Goal: Task Accomplishment & Management: Manage account settings

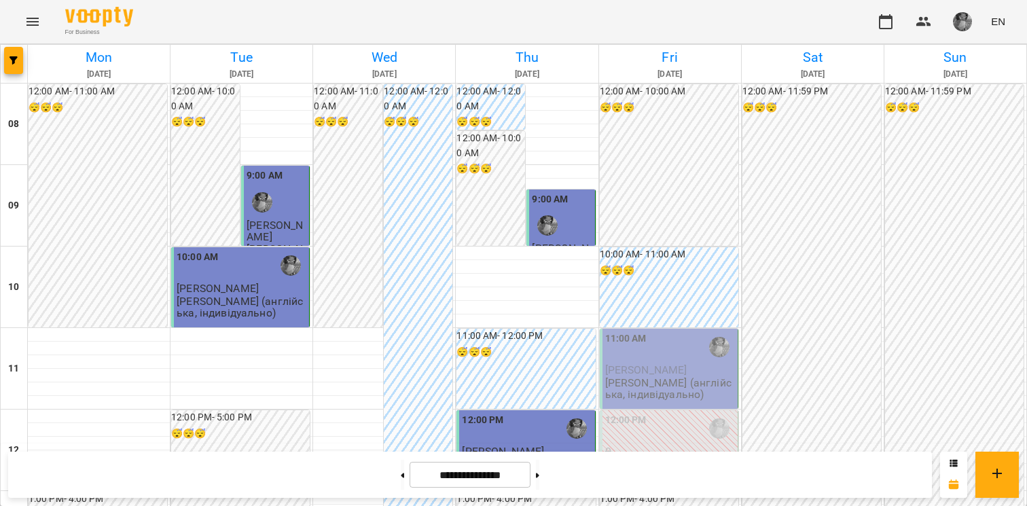
scroll to position [730, 0]
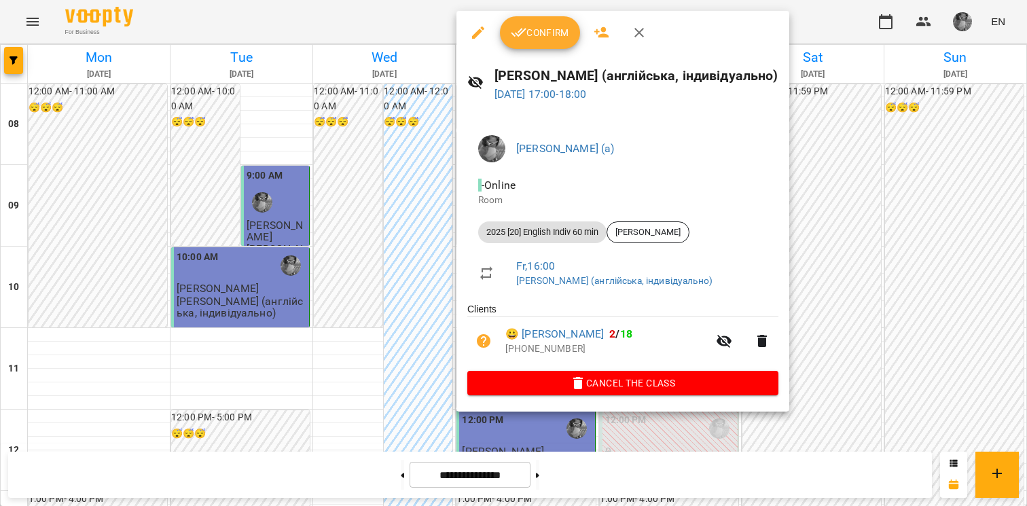
click at [535, 39] on span "Confirm" at bounding box center [540, 32] width 58 height 16
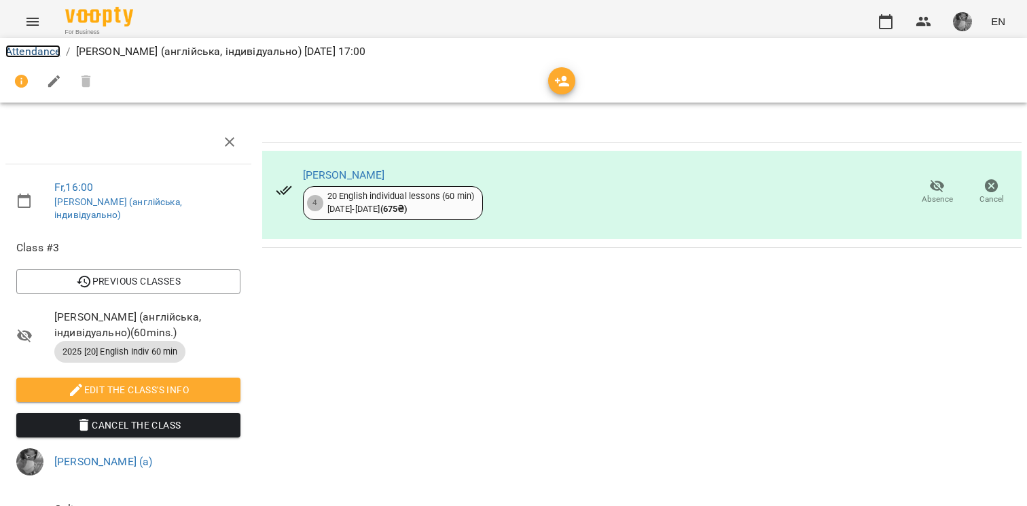
click at [56, 50] on link "Attendance" at bounding box center [32, 51] width 55 height 13
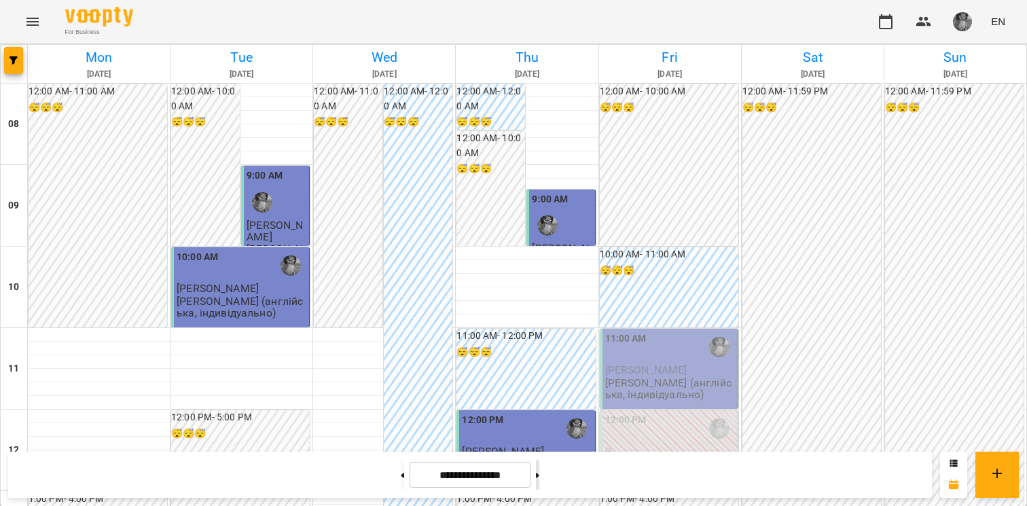
click at [539, 480] on button at bounding box center [537, 475] width 3 height 30
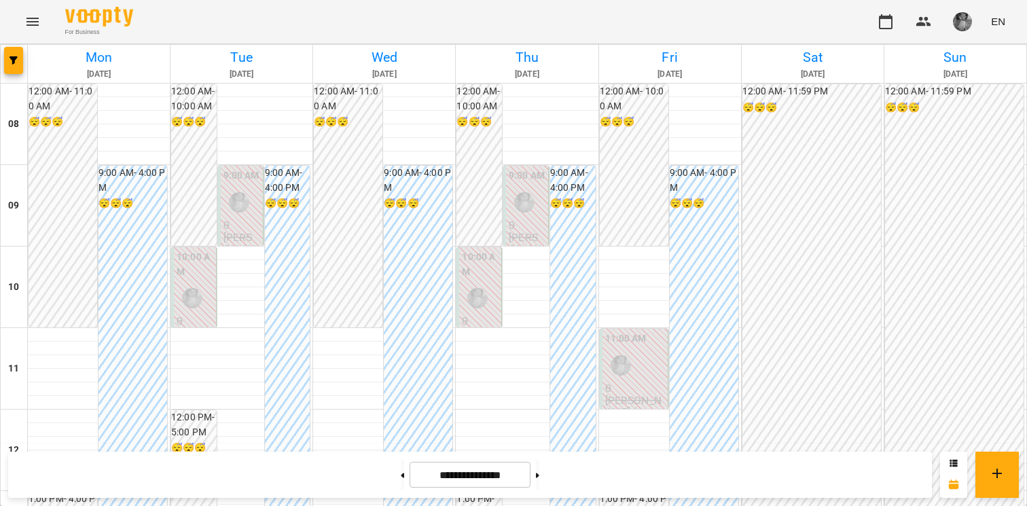
scroll to position [656, 0]
click at [401, 480] on button at bounding box center [402, 475] width 3 height 30
type input "**********"
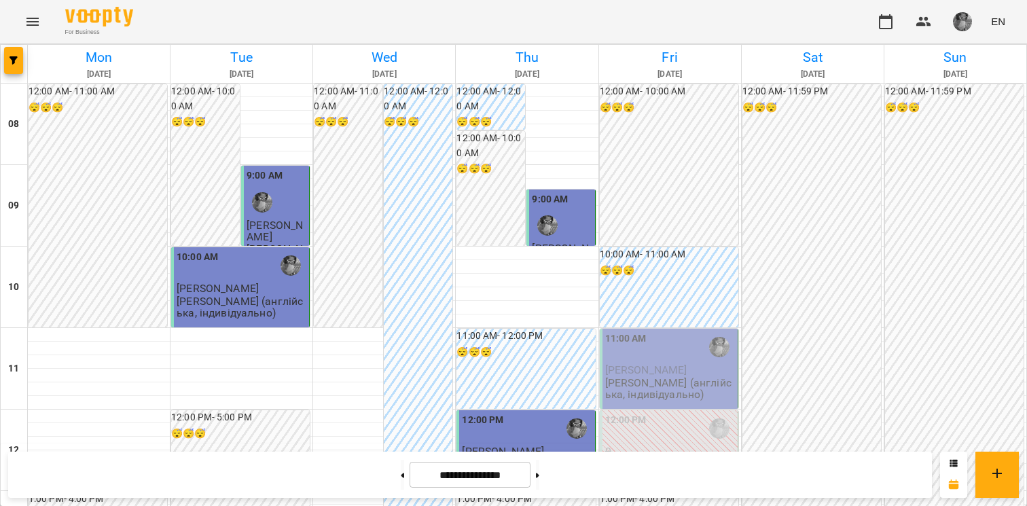
scroll to position [861, 0]
click at [245, 33] on div "For Business EN" at bounding box center [513, 21] width 1027 height 43
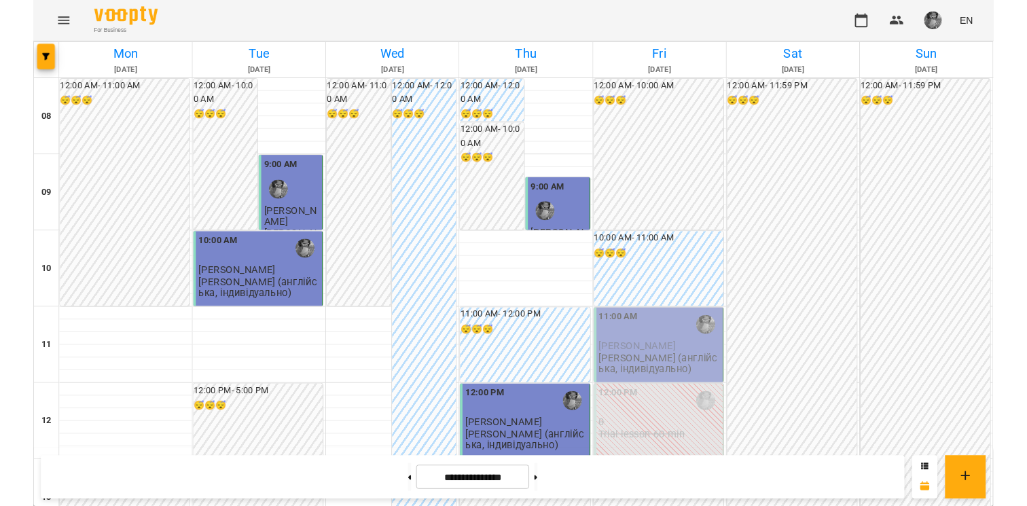
scroll to position [737, 0]
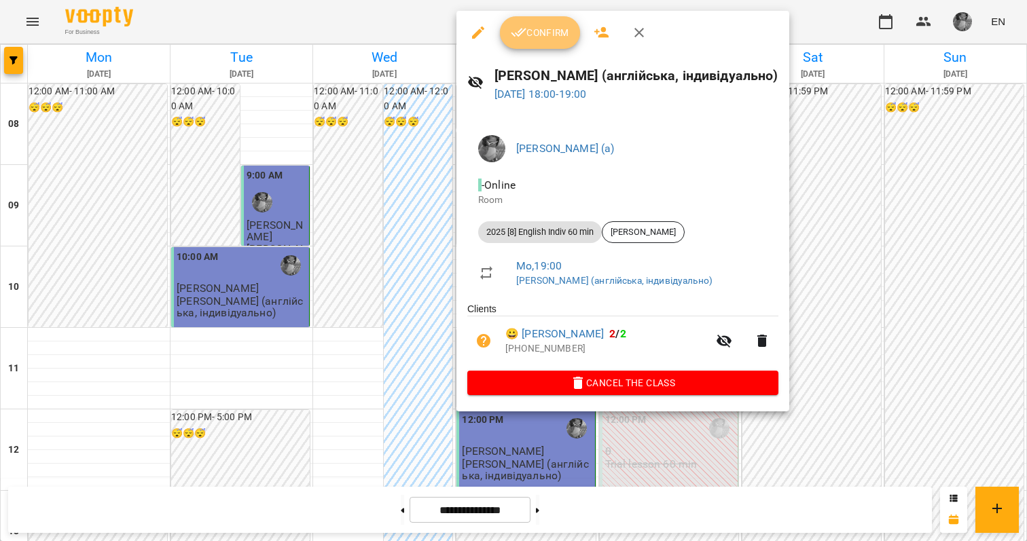
click at [522, 44] on button "Confirm" at bounding box center [540, 32] width 80 height 33
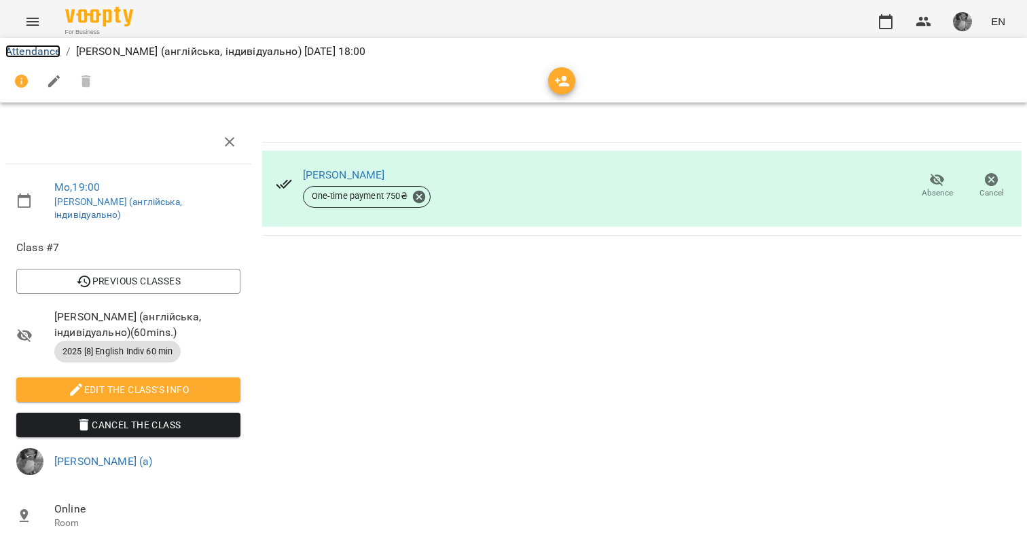
click at [41, 56] on link "Attendance" at bounding box center [32, 51] width 55 height 13
